Goal: Transaction & Acquisition: Book appointment/travel/reservation

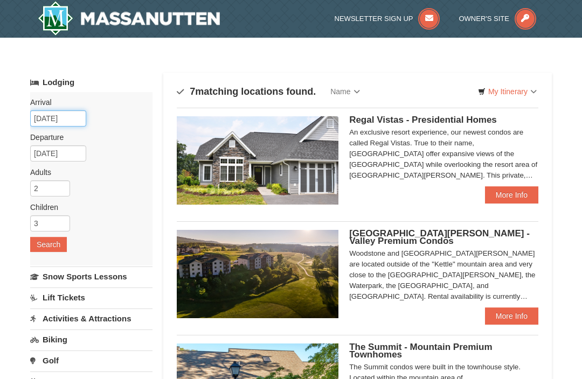
click at [62, 121] on input "09/03/2025" at bounding box center [58, 119] width 56 height 16
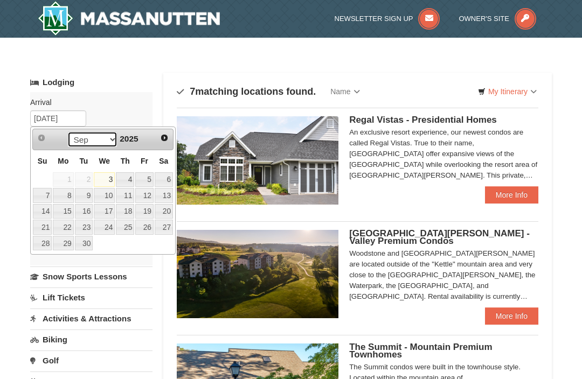
click at [109, 140] on select "Sep Oct Nov Dec" at bounding box center [92, 140] width 50 height 16
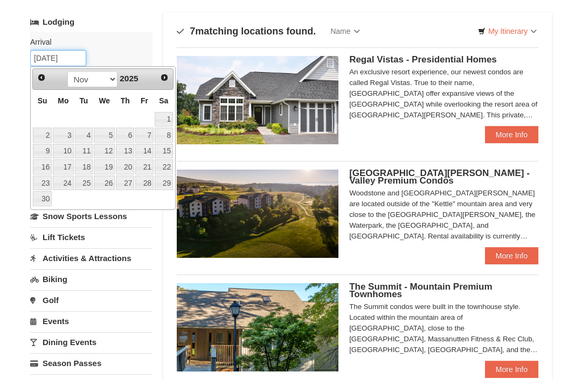
scroll to position [60, 0]
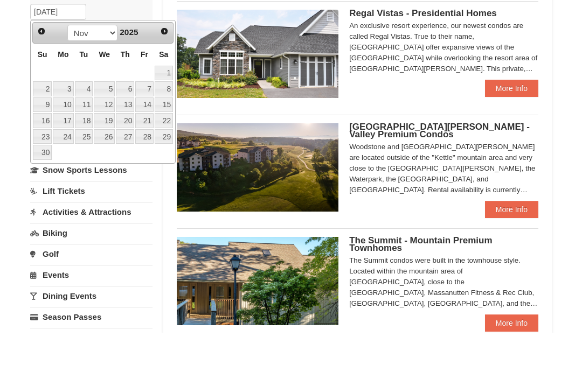
click at [167, 74] on span "Next" at bounding box center [164, 78] width 9 height 9
click at [168, 128] on link "10" at bounding box center [164, 135] width 18 height 15
type input "[DATE]"
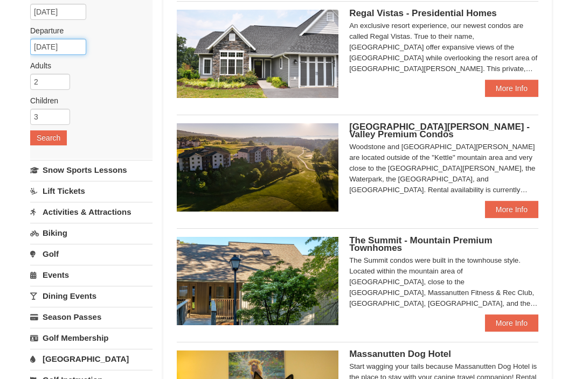
click at [75, 47] on input "01/11/2026" at bounding box center [58, 47] width 56 height 16
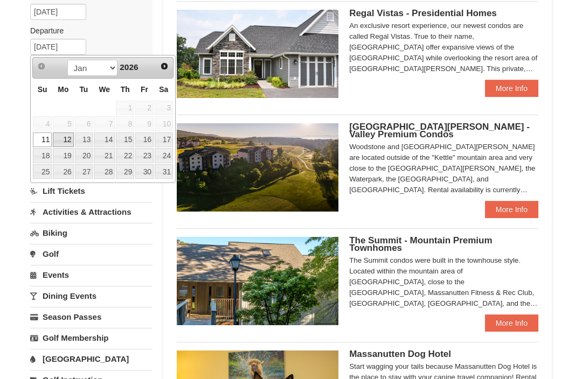
click at [66, 138] on link "12" at bounding box center [63, 140] width 20 height 15
type input "[DATE]"
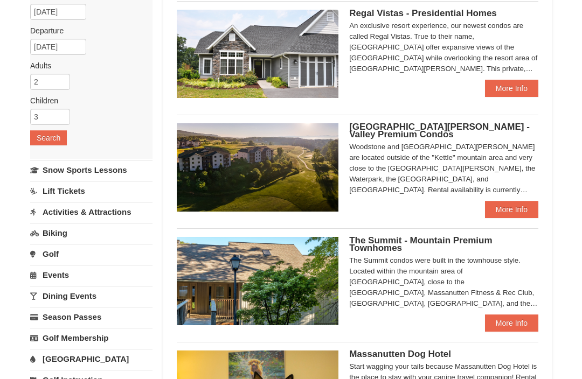
click at [63, 141] on button "Search" at bounding box center [48, 137] width 37 height 15
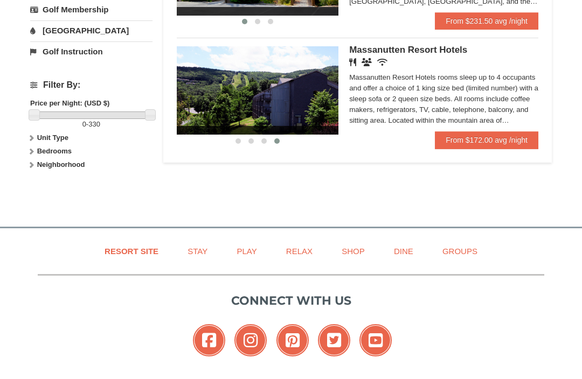
scroll to position [430, 0]
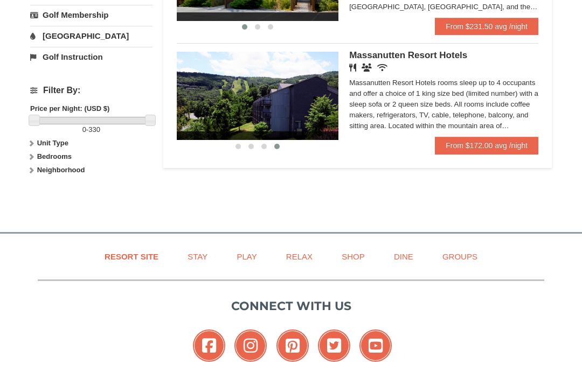
click at [485, 93] on div "Massanutten Resort Hotels rooms sleep up to 4 occupants and offer a choice of 1…" at bounding box center [443, 105] width 189 height 54
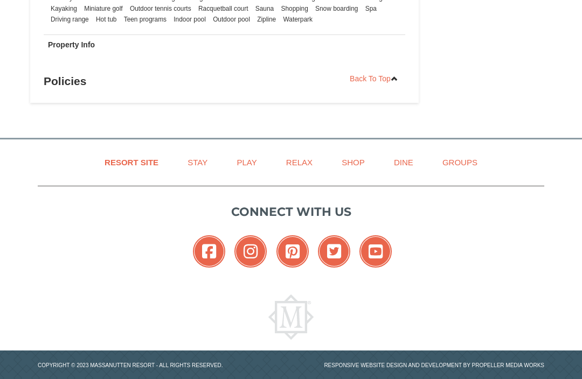
scroll to position [863, 0]
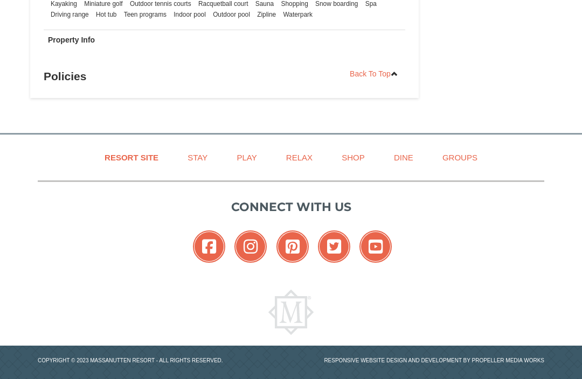
click at [191, 156] on link "Stay" at bounding box center [197, 158] width 47 height 24
